Goal: Find specific page/section: Find specific page/section

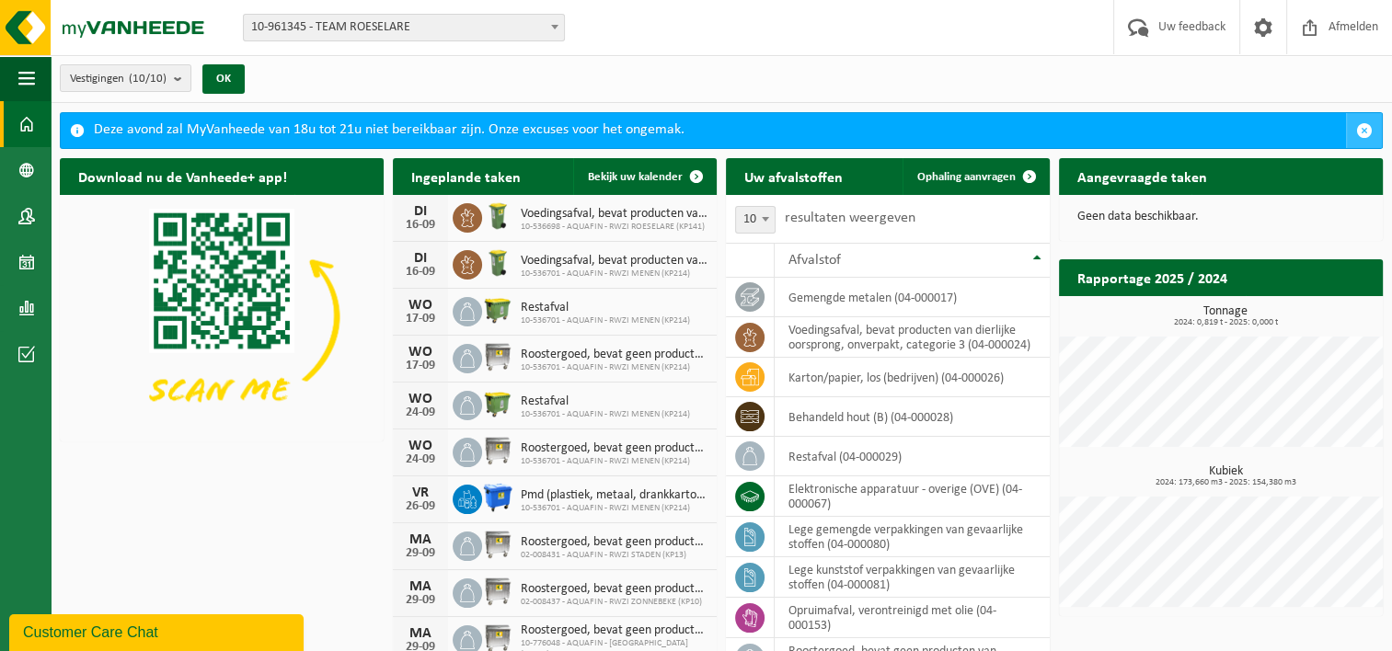
click at [1369, 129] on span "button" at bounding box center [1364, 130] width 17 height 17
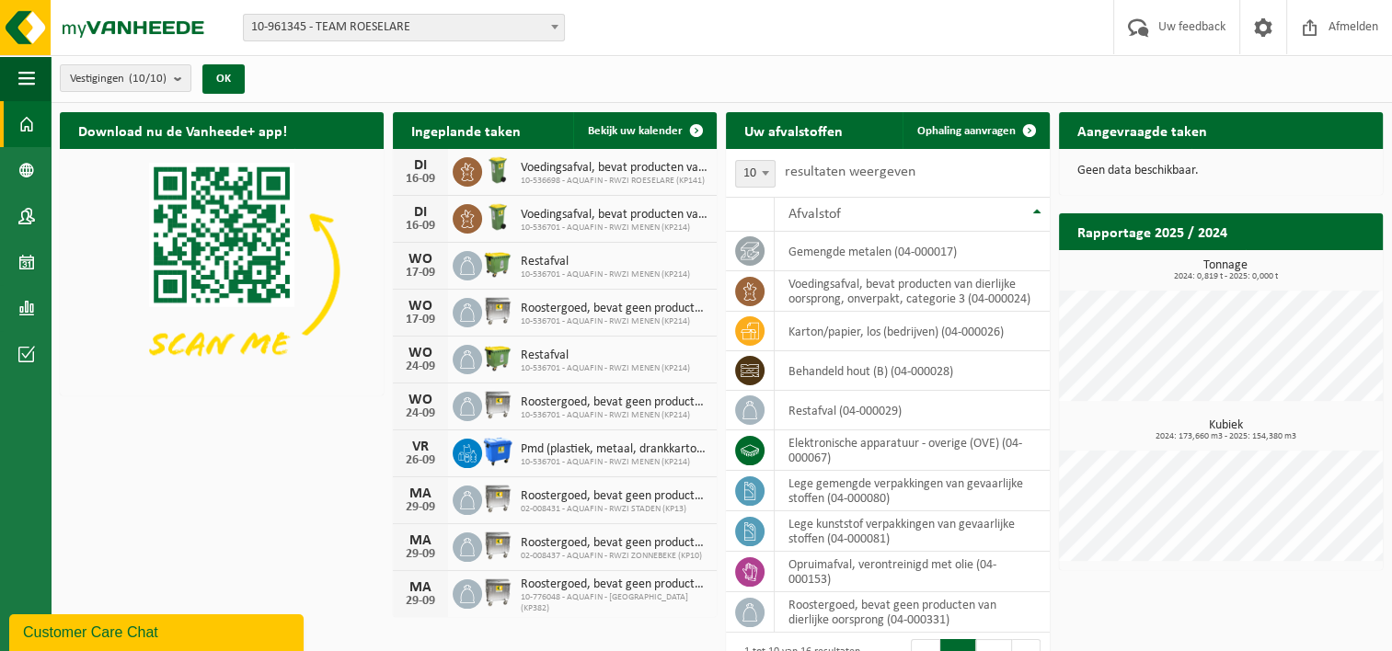
click at [556, 29] on span at bounding box center [555, 27] width 18 height 24
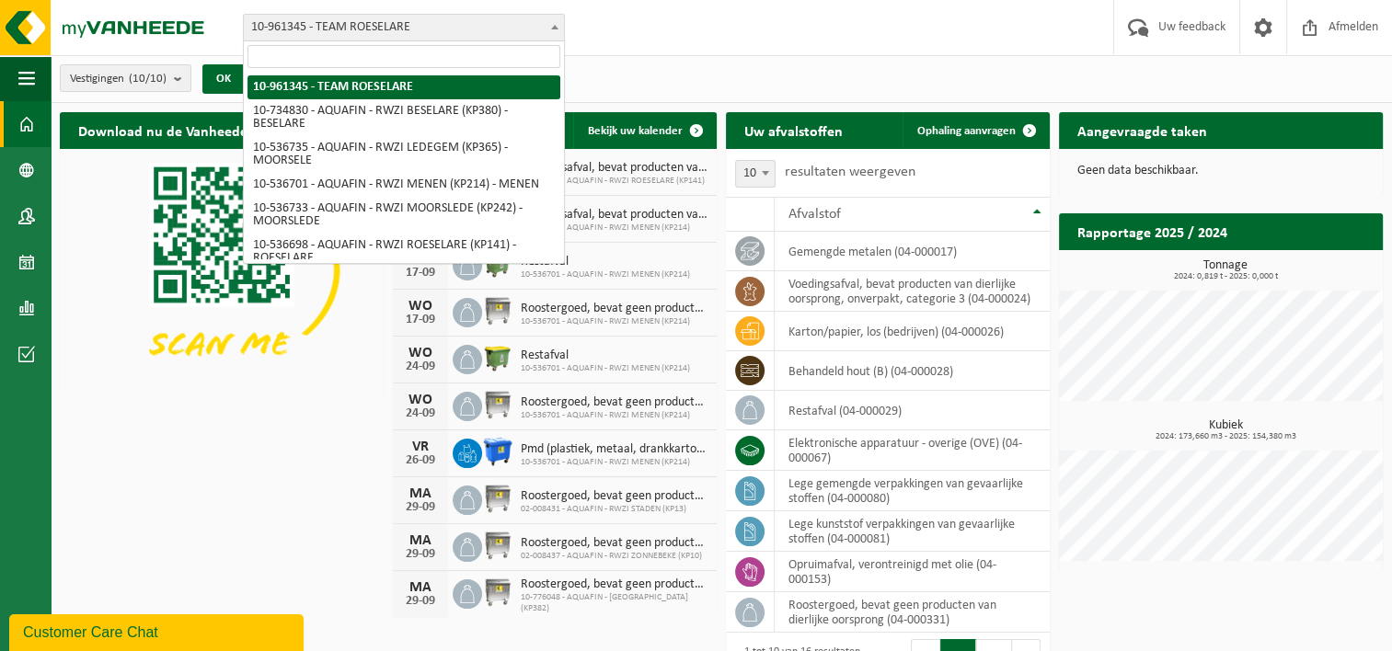
click at [320, 55] on input "search" at bounding box center [403, 56] width 313 height 23
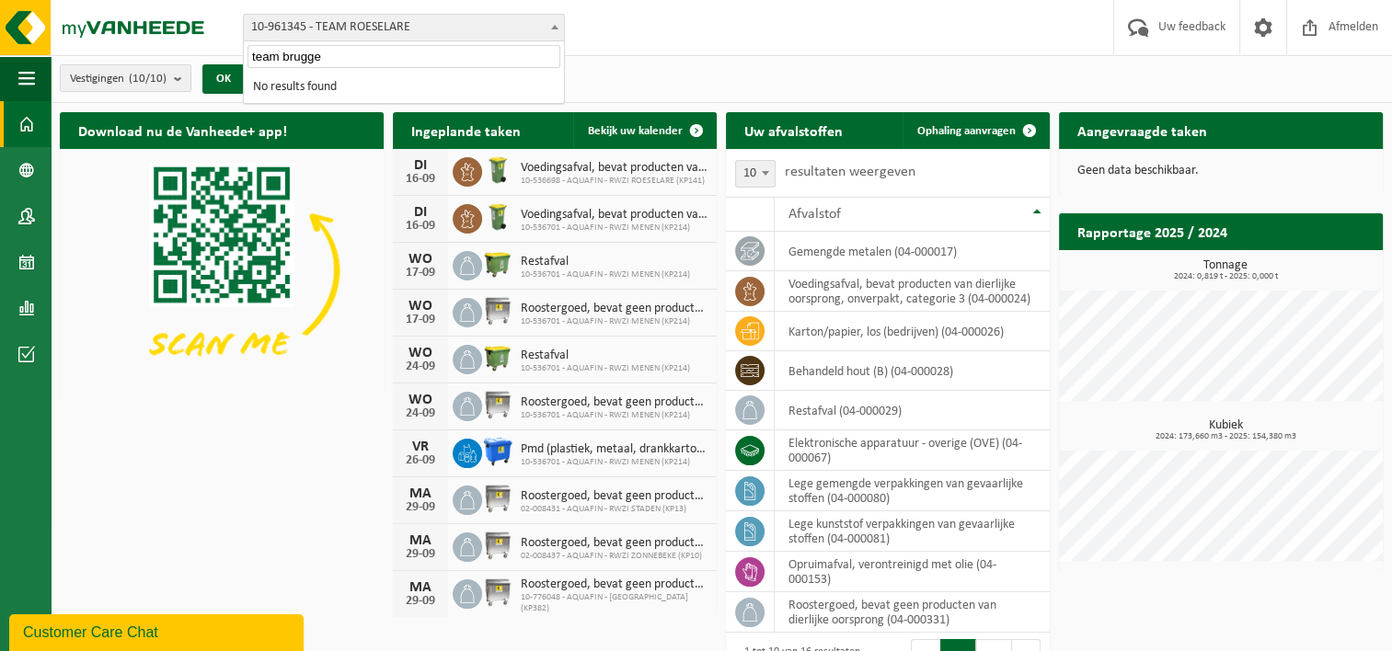
type input "team brugge"
click at [607, 52] on div "Vestiging: 10-961345 - TEAM ROESELARE 10-734830 - AQUAFIN - RWZI BESELARE (KP38…" at bounding box center [696, 28] width 1392 height 56
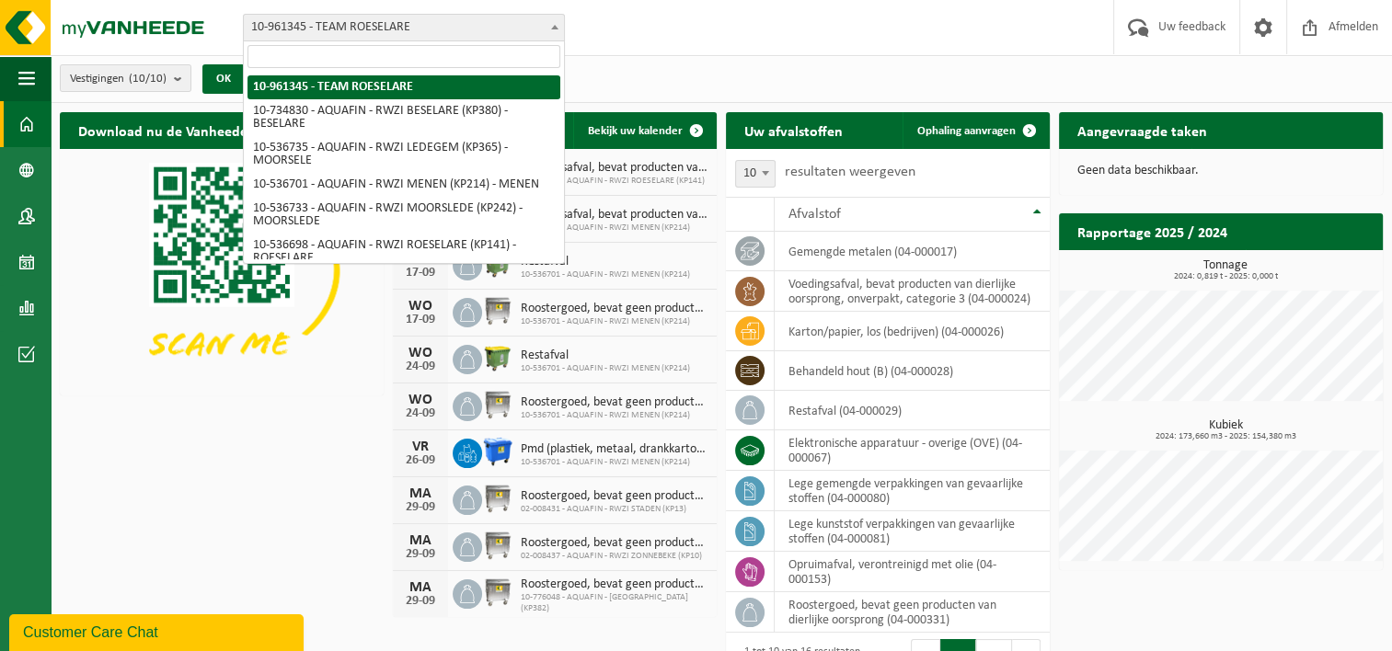
click at [418, 20] on span "10-961345 - TEAM ROESELARE" at bounding box center [404, 28] width 320 height 26
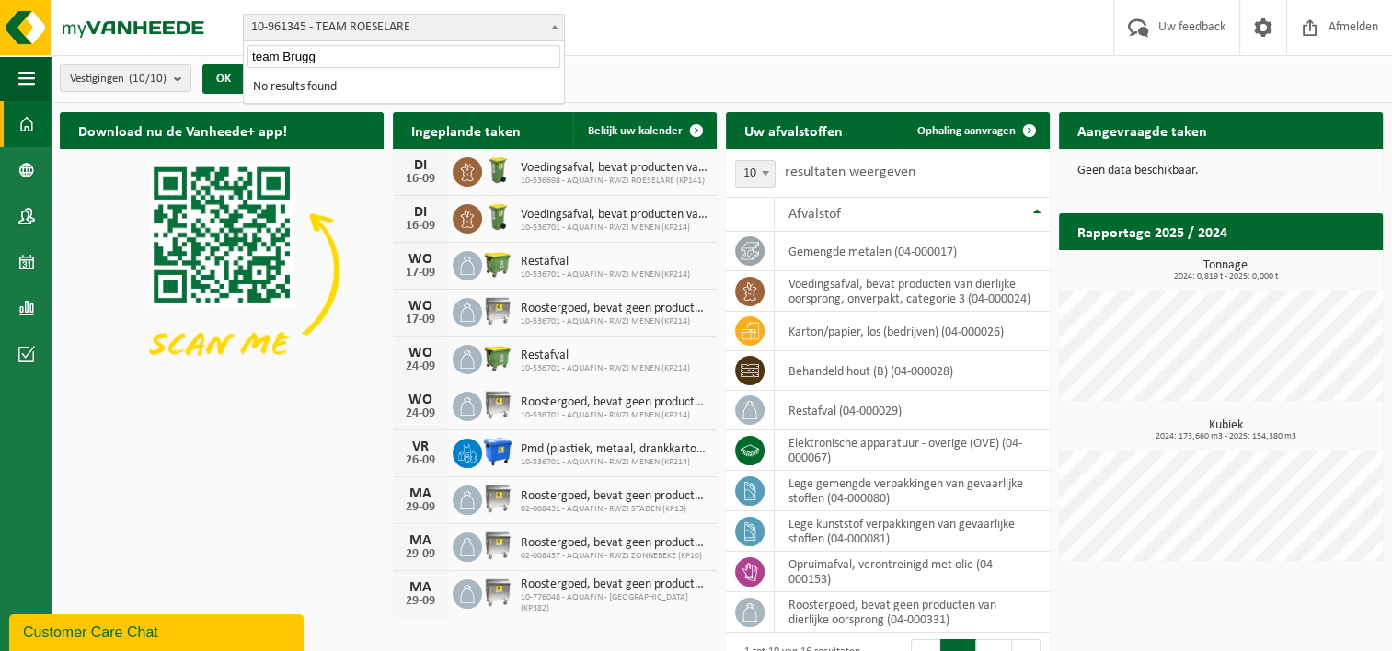
type input "team Brugge"
click at [633, 52] on div "Vestiging: 10-961345 - TEAM ROESELARE 10-734830 - AQUAFIN - RWZI BESELARE (KP38…" at bounding box center [696, 28] width 1392 height 56
click at [559, 29] on span at bounding box center [555, 27] width 18 height 24
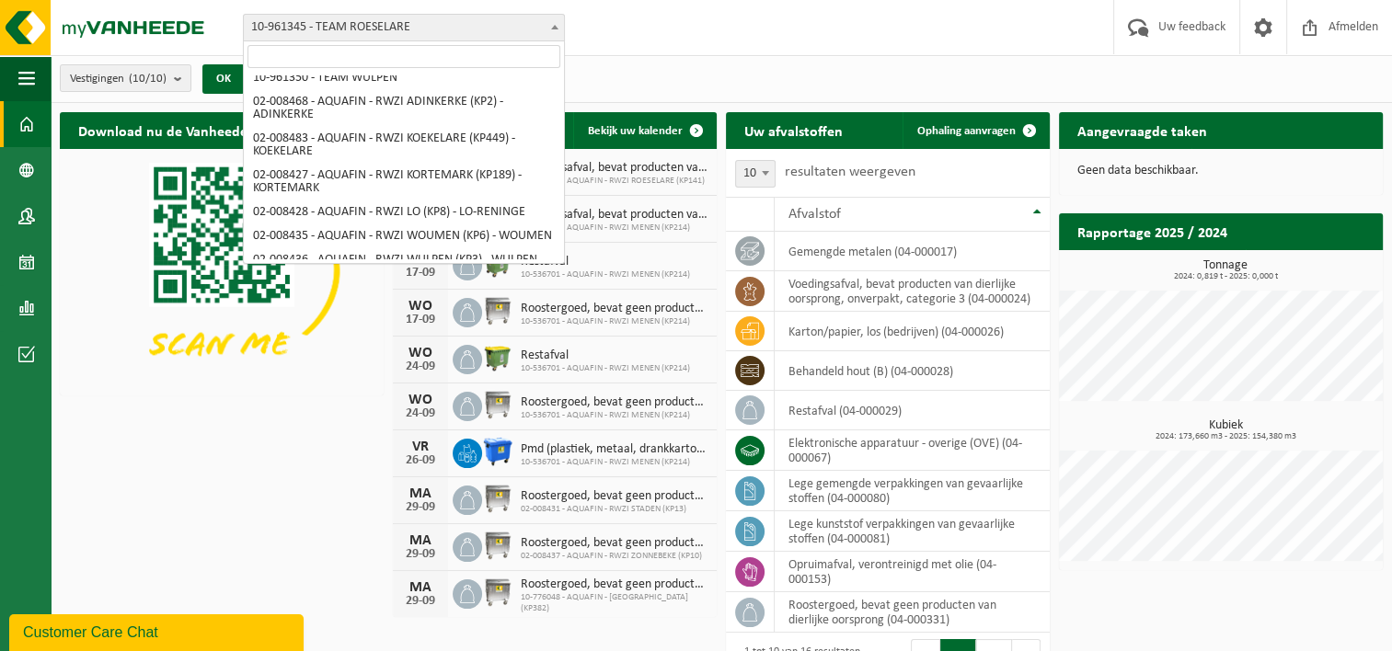
scroll to position [390, 0]
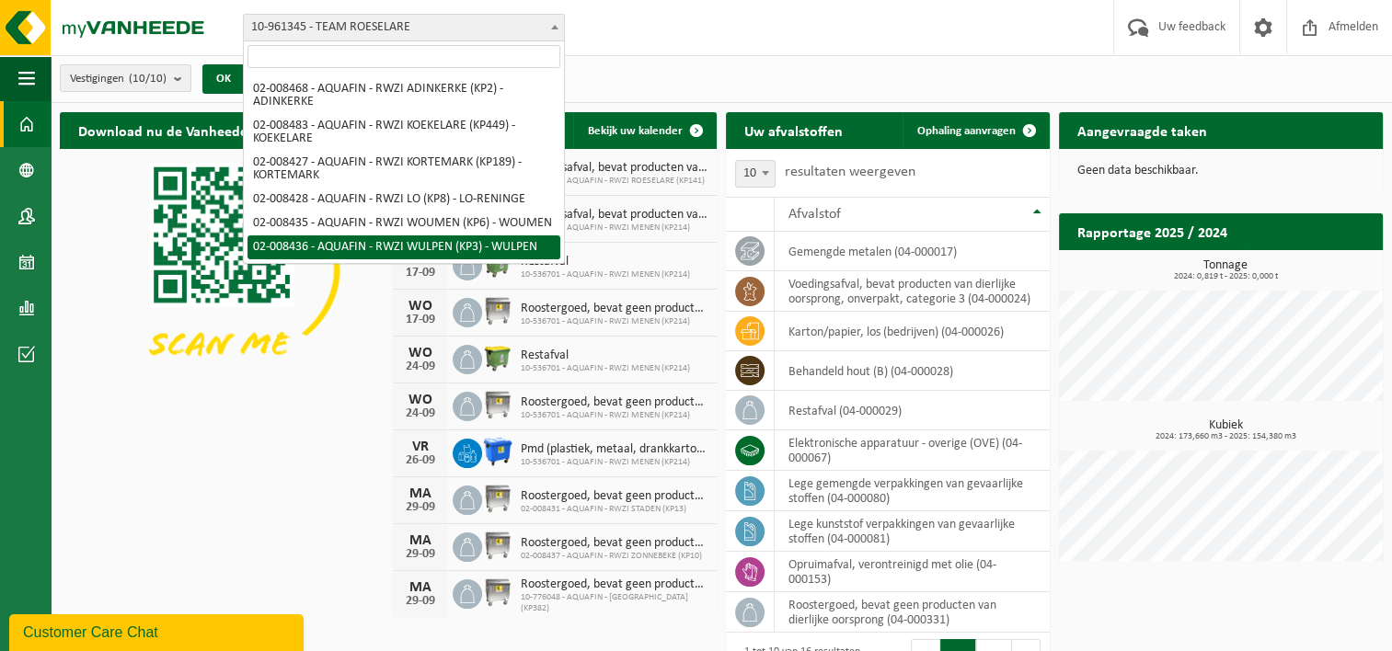
click at [1017, 29] on div "Vestiging: 10-961345 - TEAM ROESELARE 10-734830 - AQUAFIN - RWZI BESELARE (KP38…" at bounding box center [696, 28] width 1392 height 56
